Goal: Navigation & Orientation: Find specific page/section

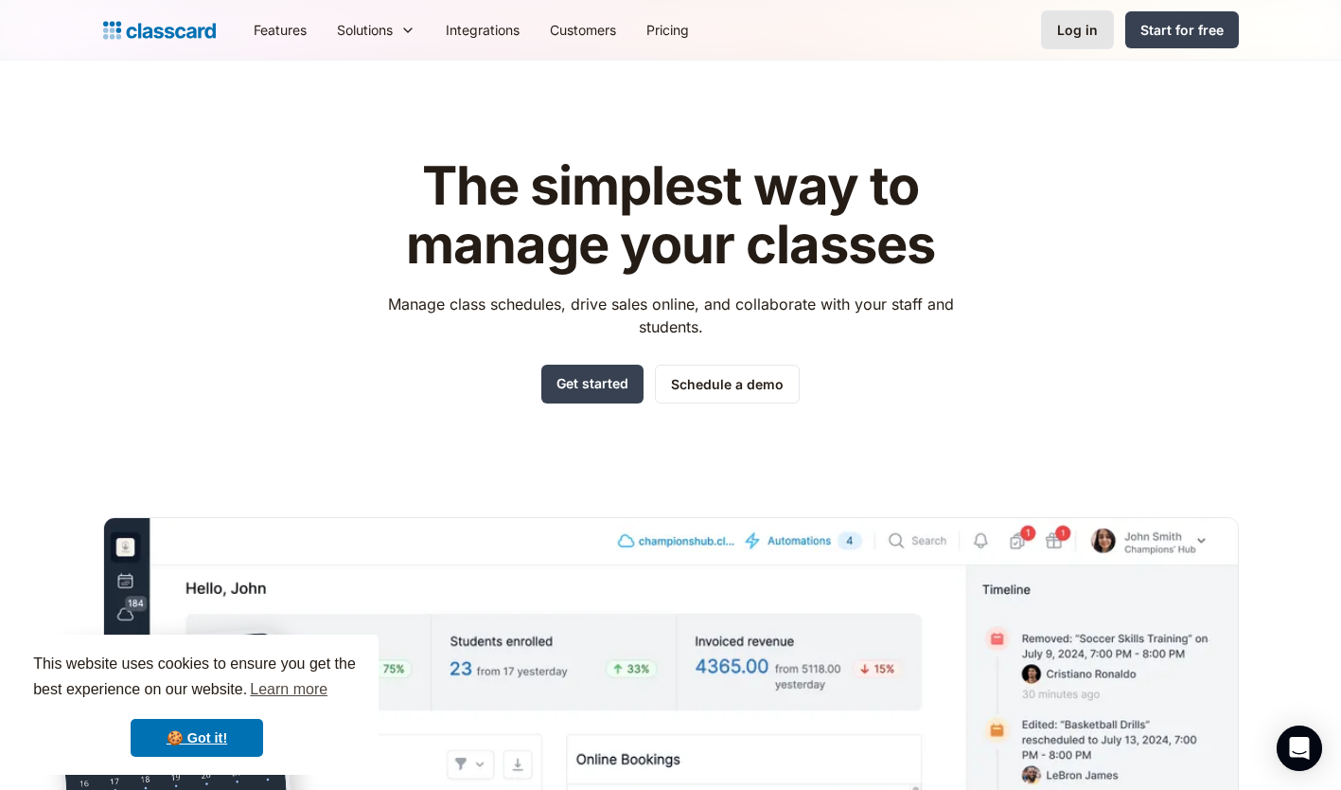
click at [1105, 27] on link "Log in" at bounding box center [1077, 29] width 73 height 39
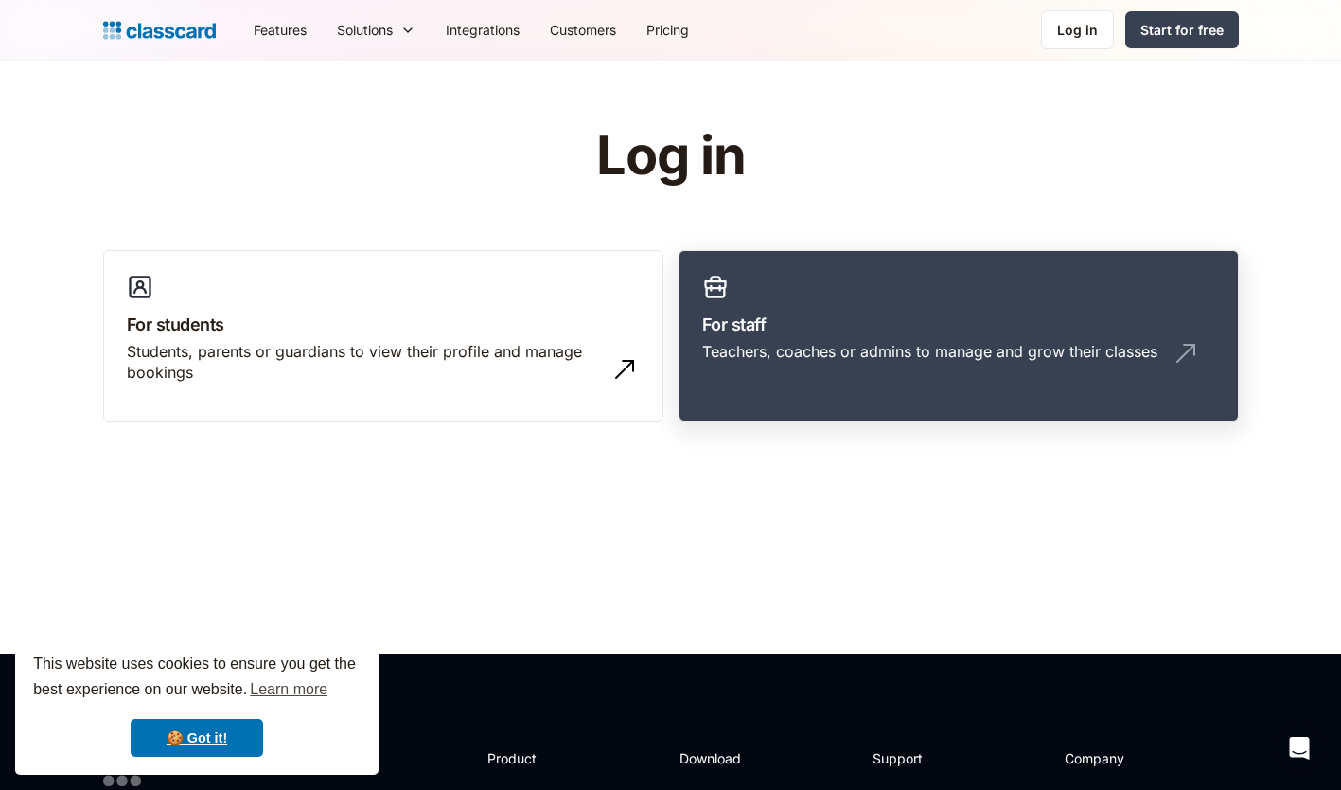
click at [845, 316] on h3 "For staff" at bounding box center [958, 324] width 513 height 26
